Goal: Information Seeking & Learning: Check status

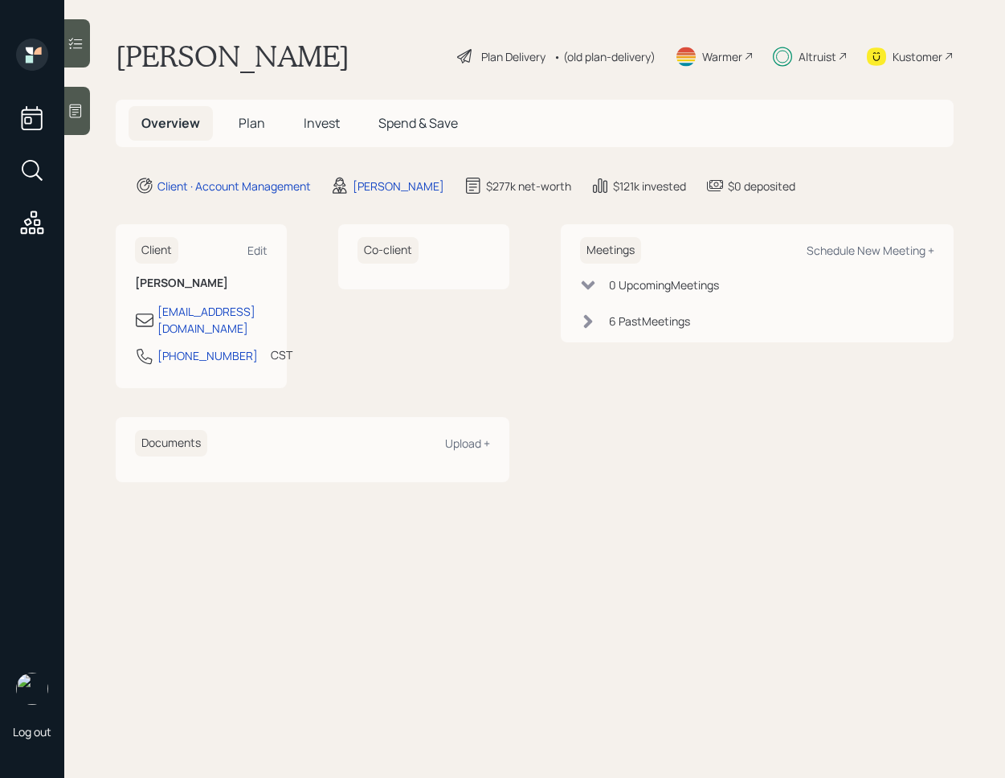
click at [323, 121] on span "Invest" at bounding box center [322, 123] width 36 height 18
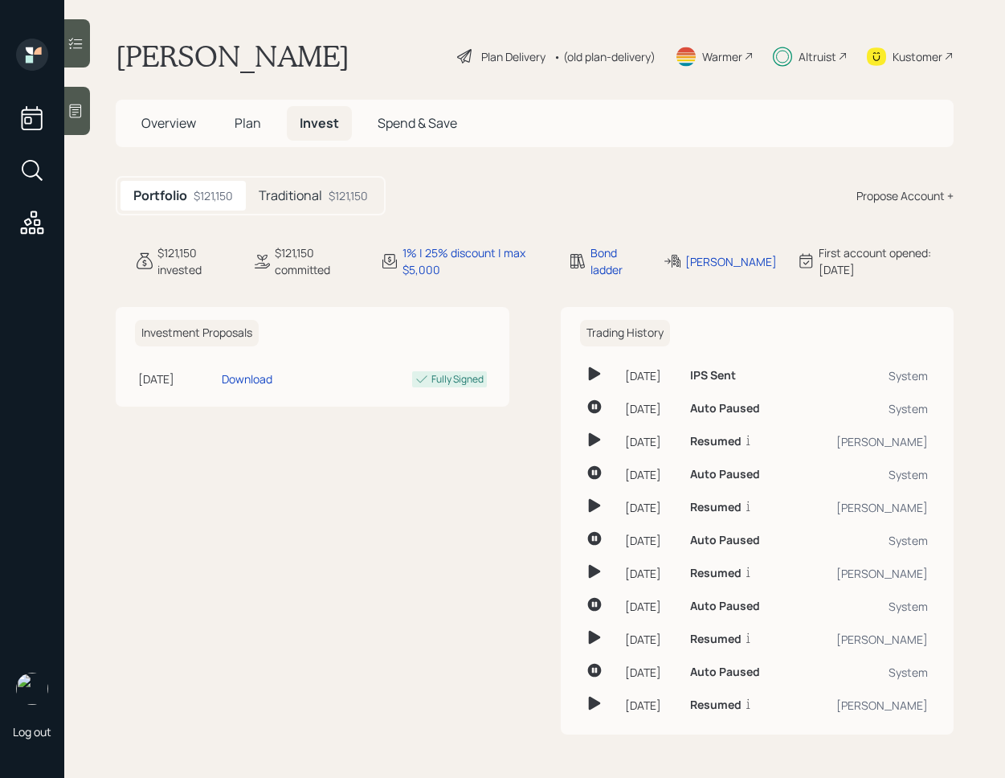
click at [78, 63] on div at bounding box center [77, 43] width 26 height 48
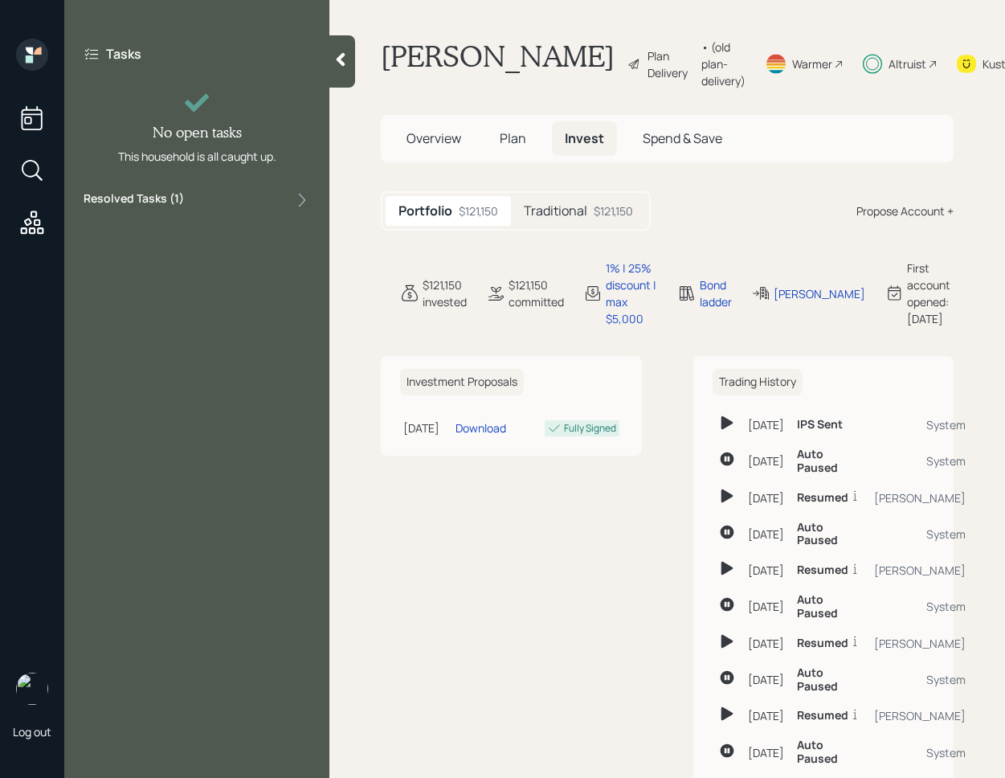
click at [187, 192] on div "Resolved Tasks ( 1 )" at bounding box center [197, 199] width 227 height 19
click at [179, 252] on div "Completed [DATE]" at bounding box center [166, 250] width 98 height 12
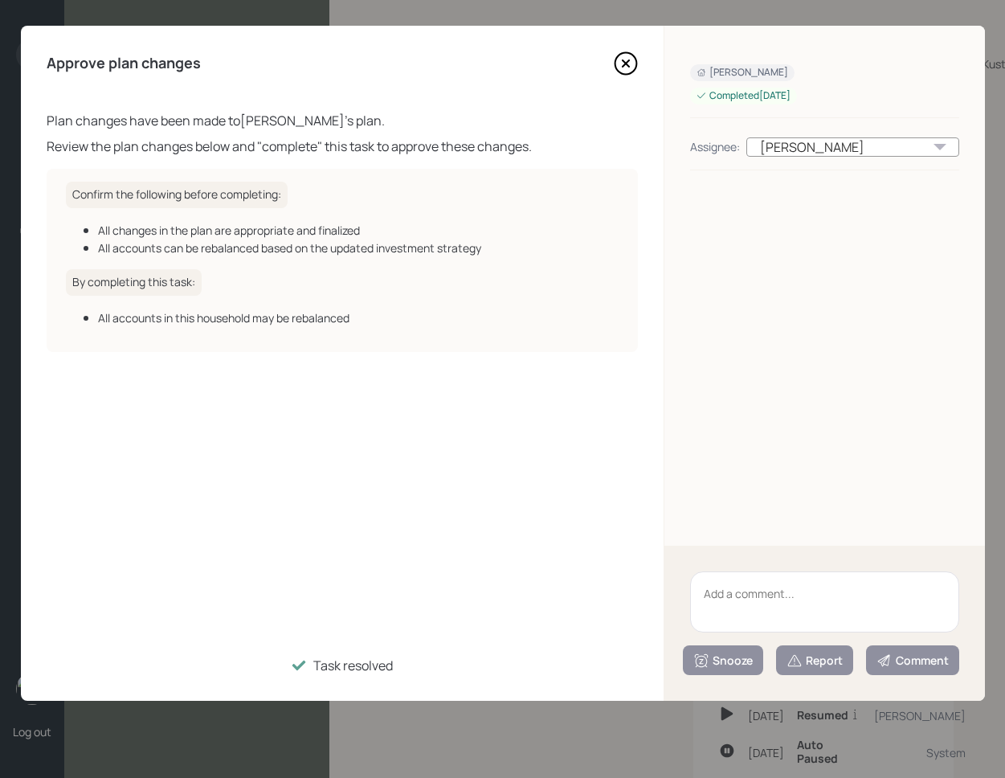
click at [630, 67] on icon at bounding box center [626, 63] width 24 height 24
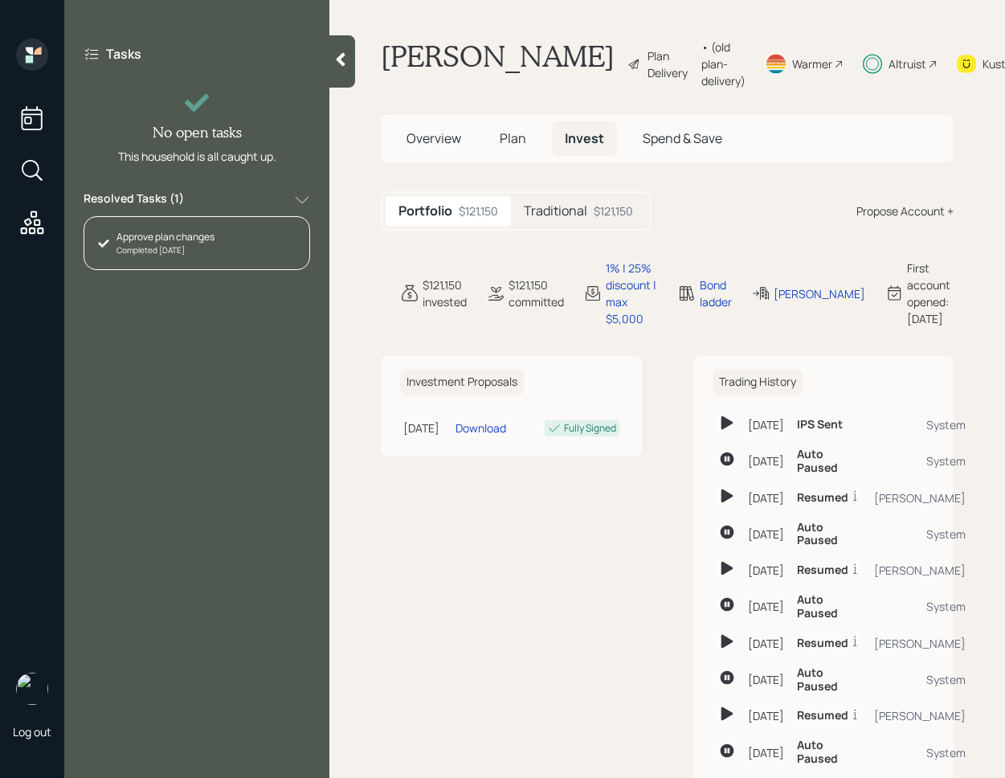
click at [587, 214] on div "Portfolio $121,150 Traditional $121,150" at bounding box center [516, 210] width 270 height 39
click at [587, 219] on div "Traditional $121,150" at bounding box center [578, 211] width 135 height 30
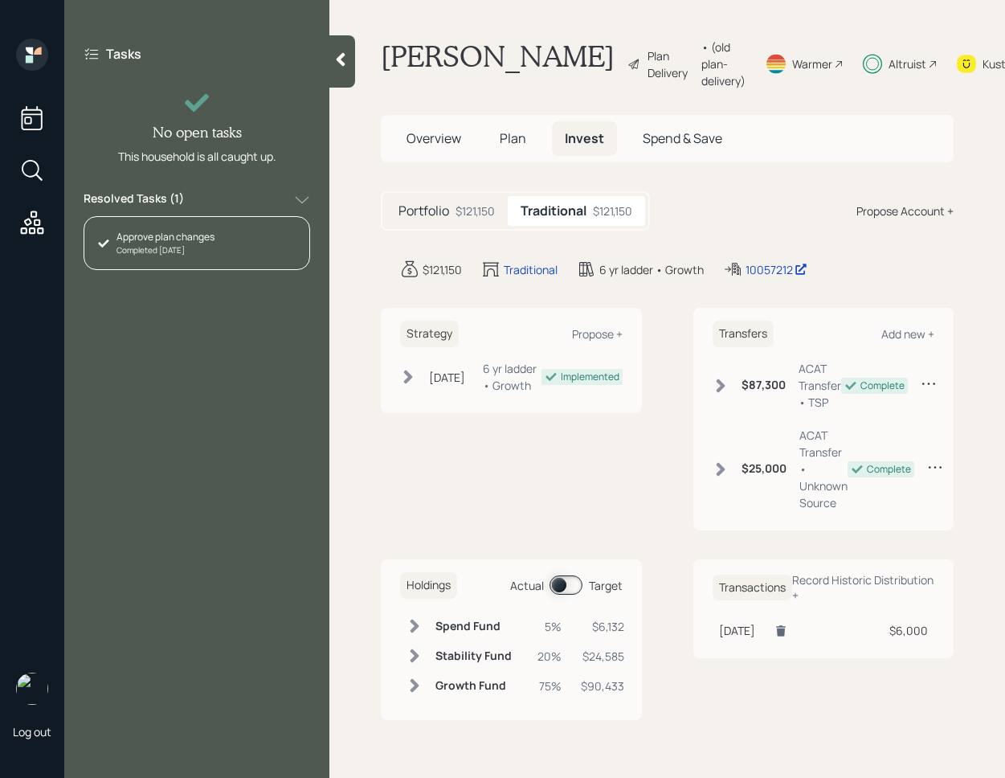
click at [574, 595] on span at bounding box center [566, 584] width 33 height 19
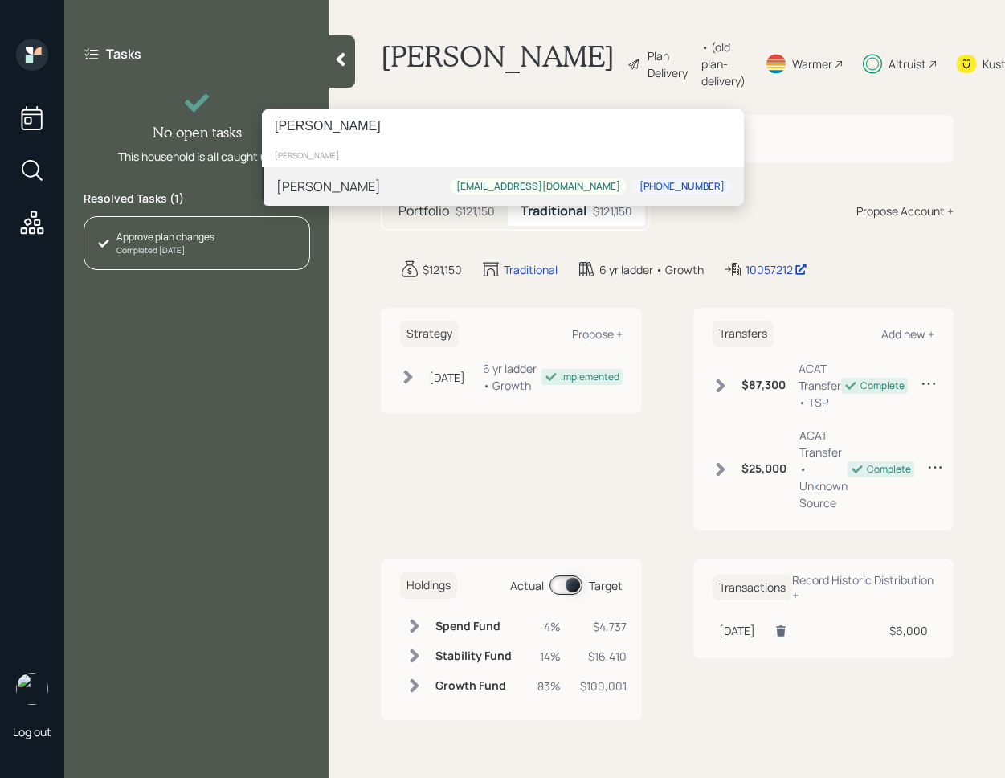
type input "[PERSON_NAME]"
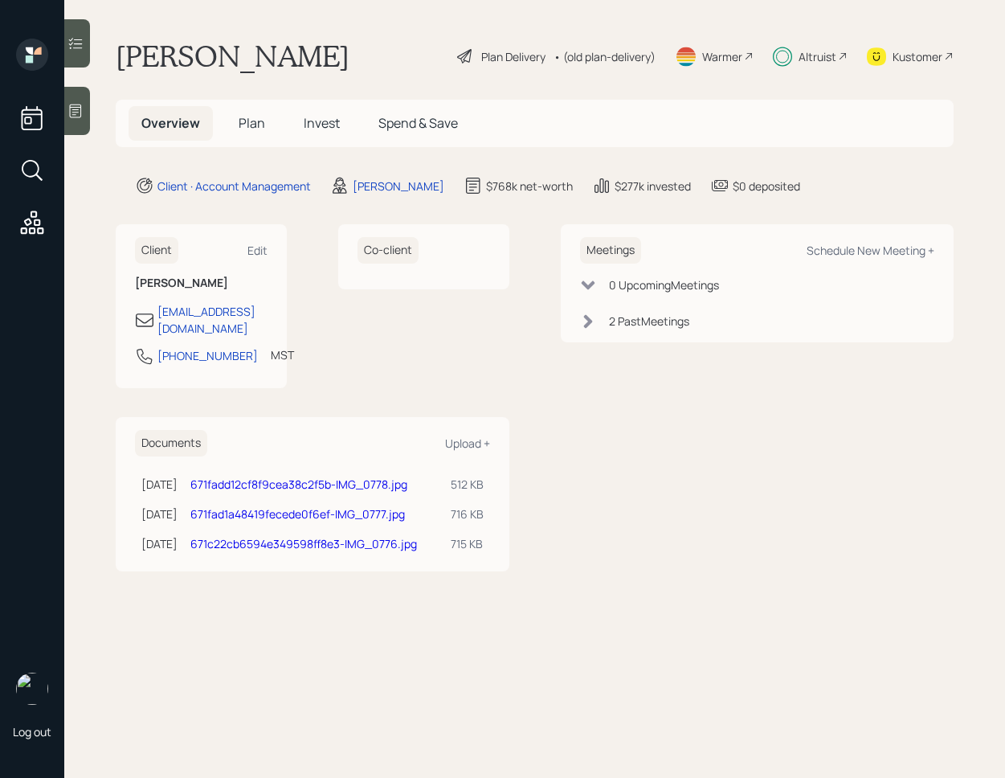
click at [91, 34] on main "Margaret Sandoval Plan Delivery • (old plan-delivery) Warmer Altruist Kustomer …" at bounding box center [534, 389] width 941 height 778
click at [80, 47] on icon at bounding box center [76, 43] width 16 height 16
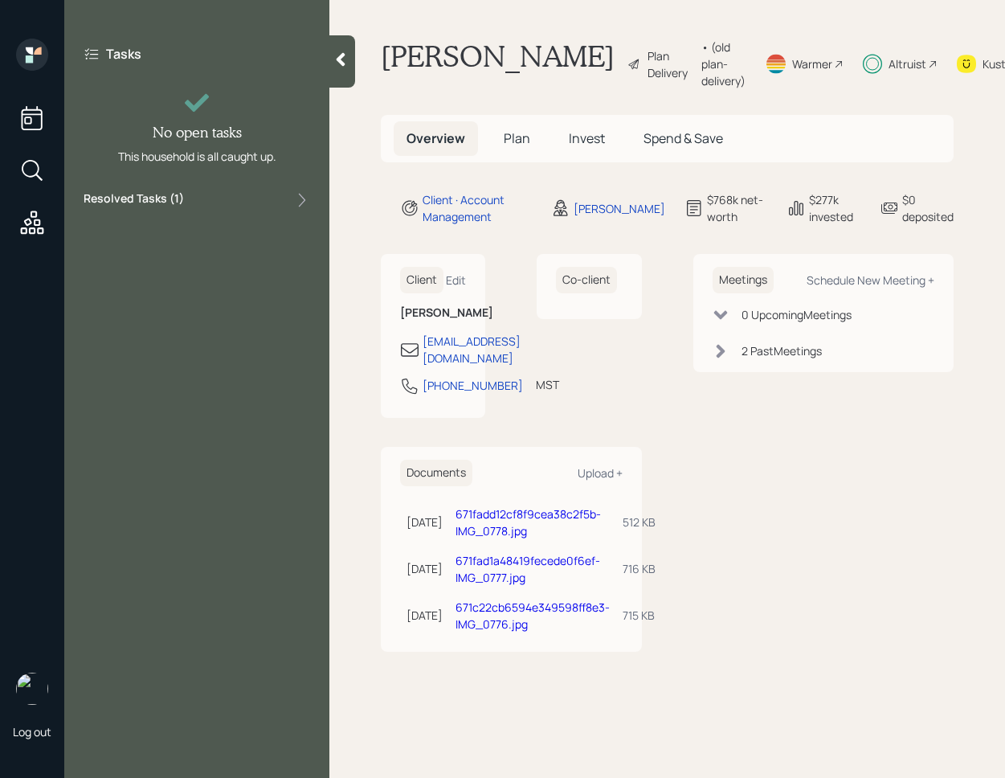
click at [189, 210] on div "Tasks No open tasks This household is all caught up. Resolved Tasks ( 1 )" at bounding box center [196, 128] width 265 height 178
